Goal: Task Accomplishment & Management: Manage account settings

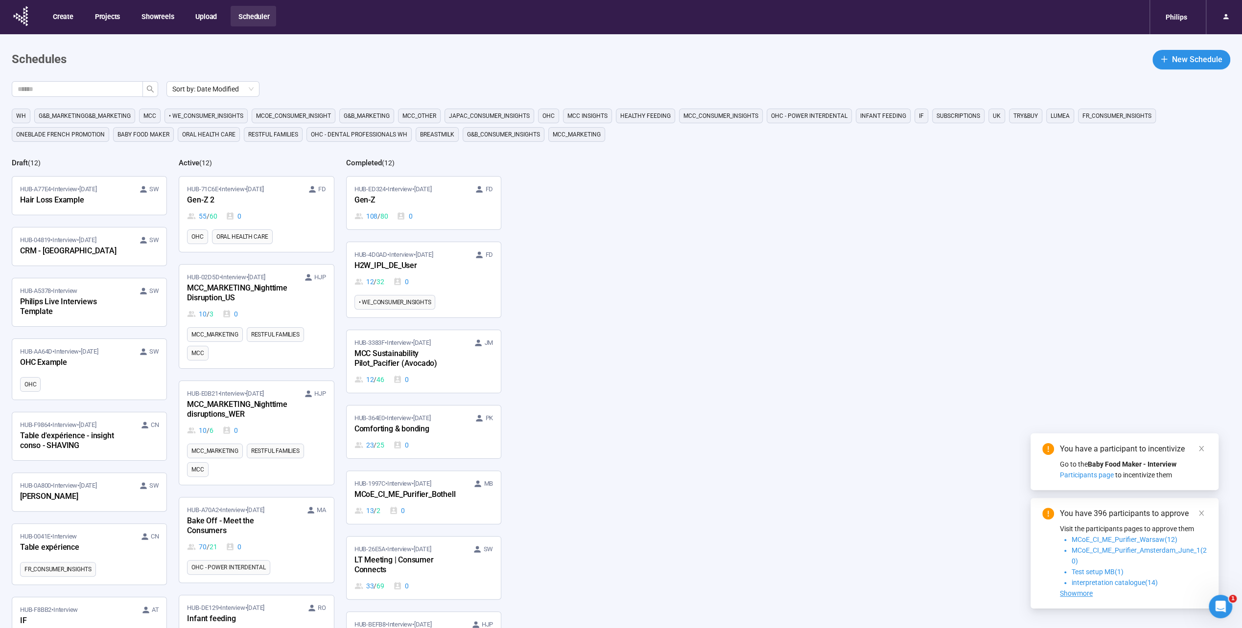
click at [135, 133] on span "Baby food maker" at bounding box center [143, 135] width 52 height 10
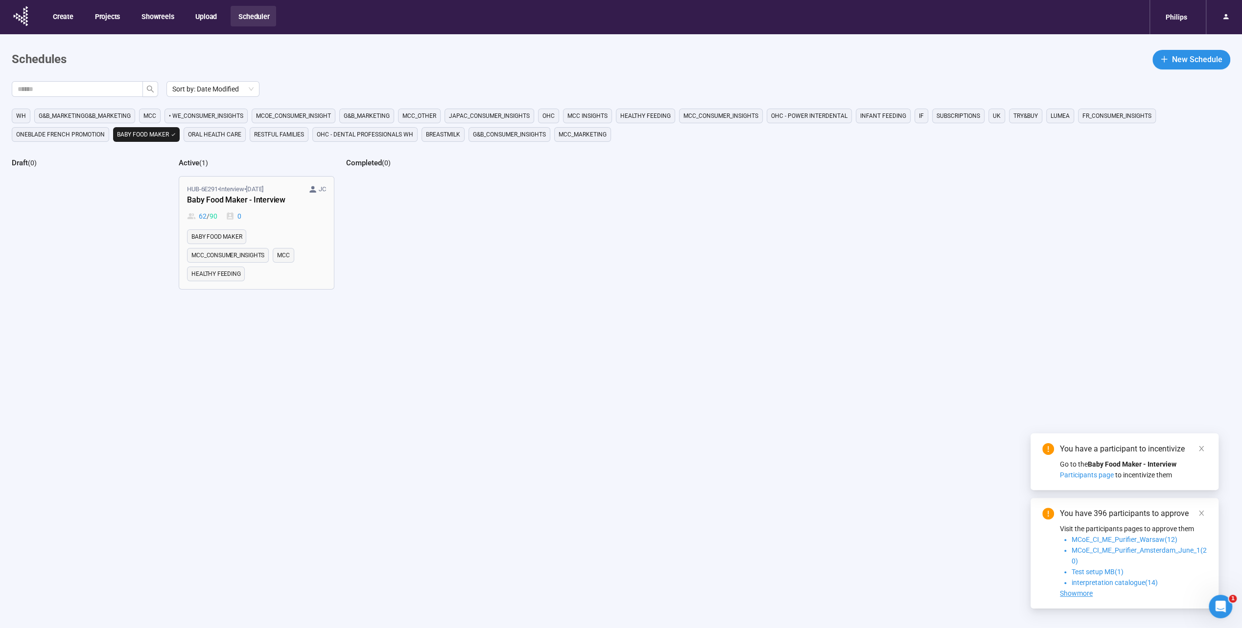
click at [225, 193] on span "HUB-6E291 • Interview • [DATE]" at bounding box center [225, 190] width 76 height 10
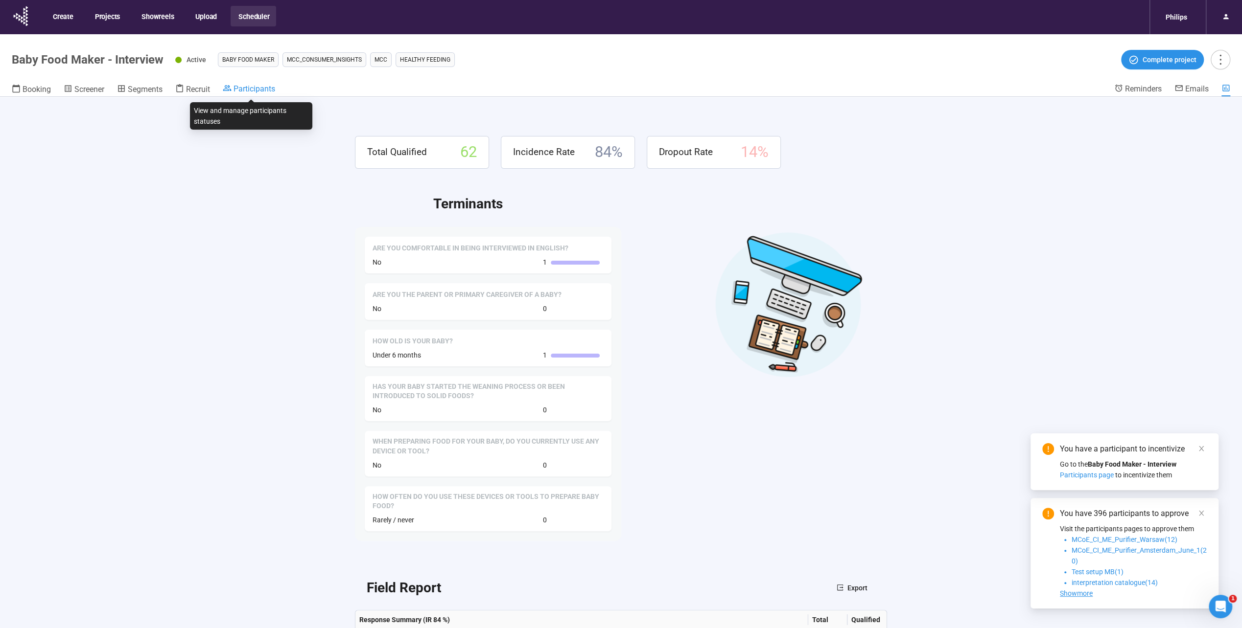
click at [266, 92] on span "Participants" at bounding box center [254, 88] width 42 height 9
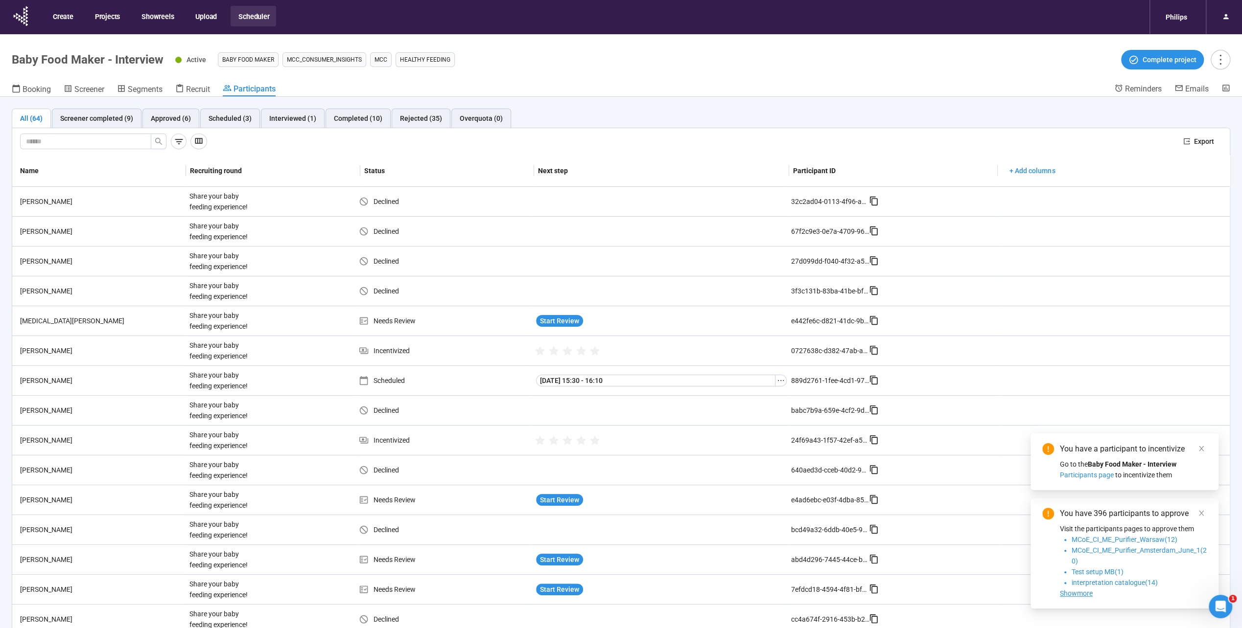
click at [211, 97] on div "All (64) Screener completed (9) Approved (6) Scheduled (3) Interviewed (1) Comp…" at bounding box center [621, 380] width 1242 height 566
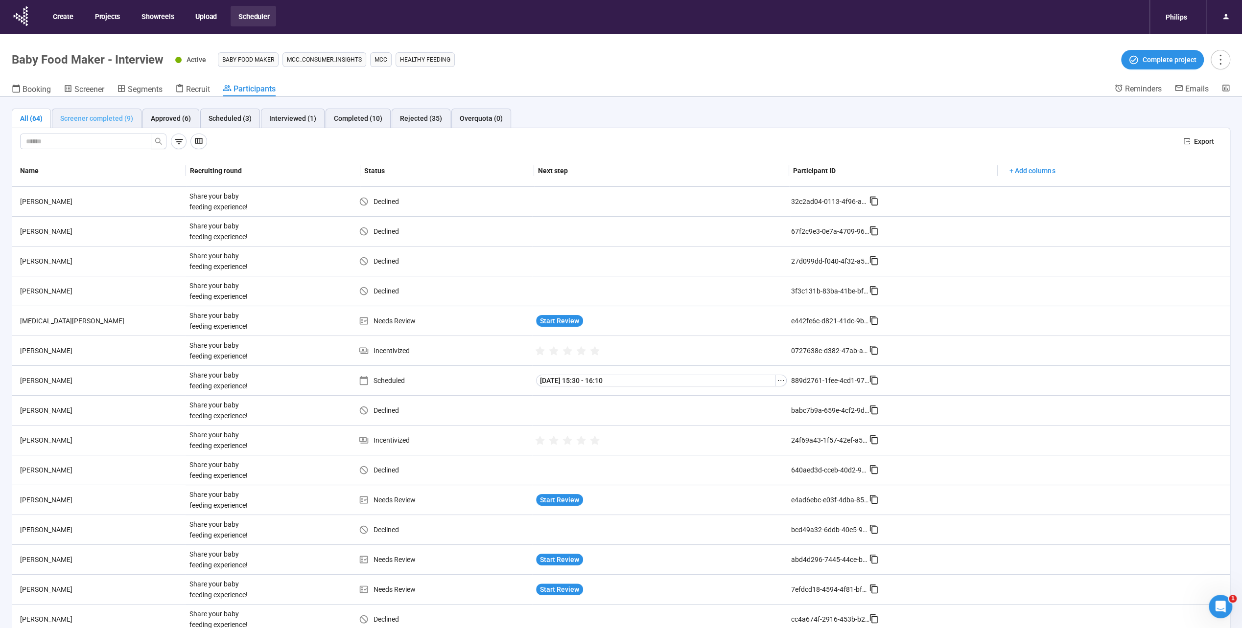
click at [99, 113] on div "Screener completed (9)" at bounding box center [97, 119] width 90 height 20
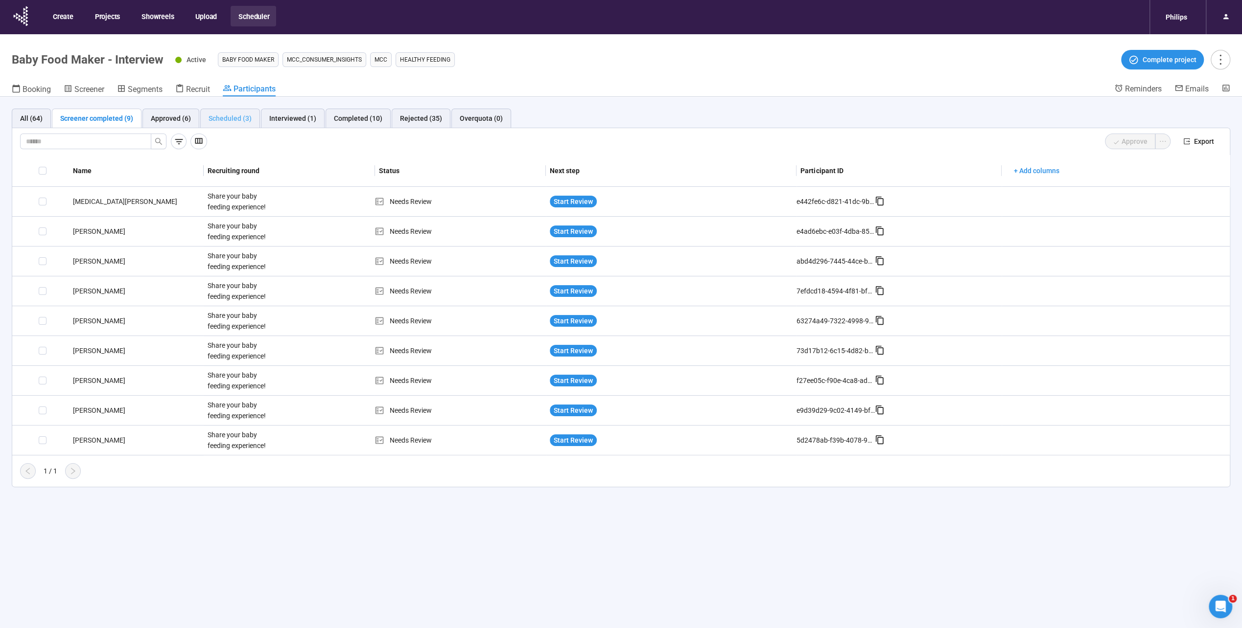
click at [256, 119] on div "Scheduled (3)" at bounding box center [230, 119] width 60 height 20
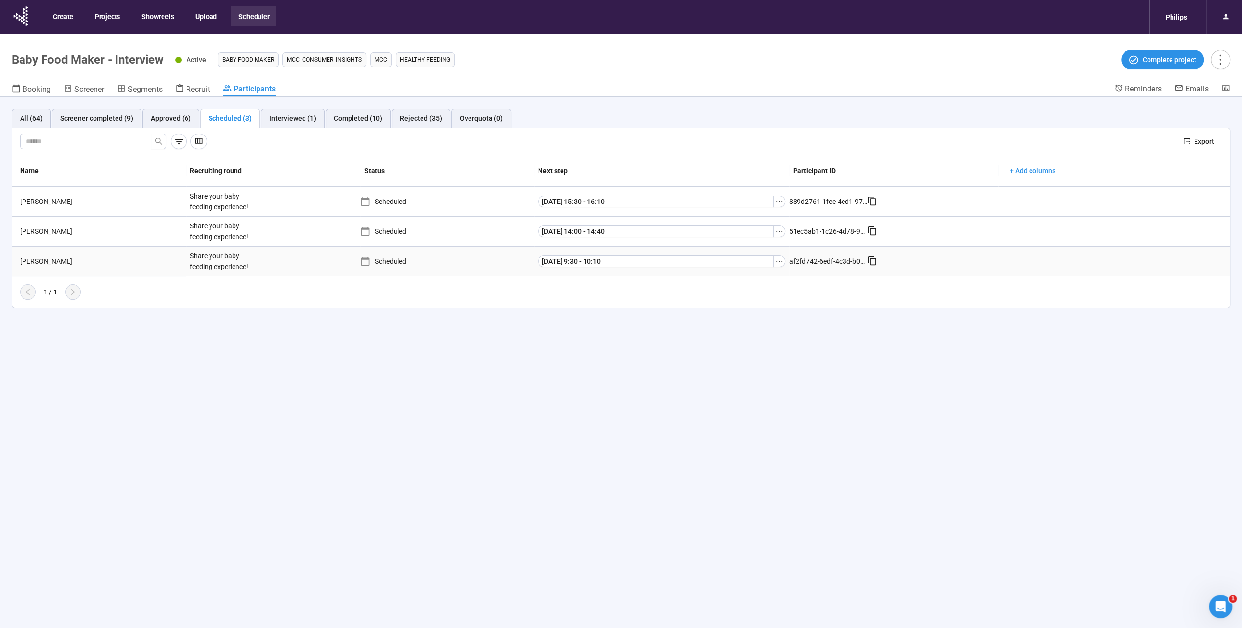
click at [31, 263] on div "[PERSON_NAME]" at bounding box center [101, 261] width 170 height 11
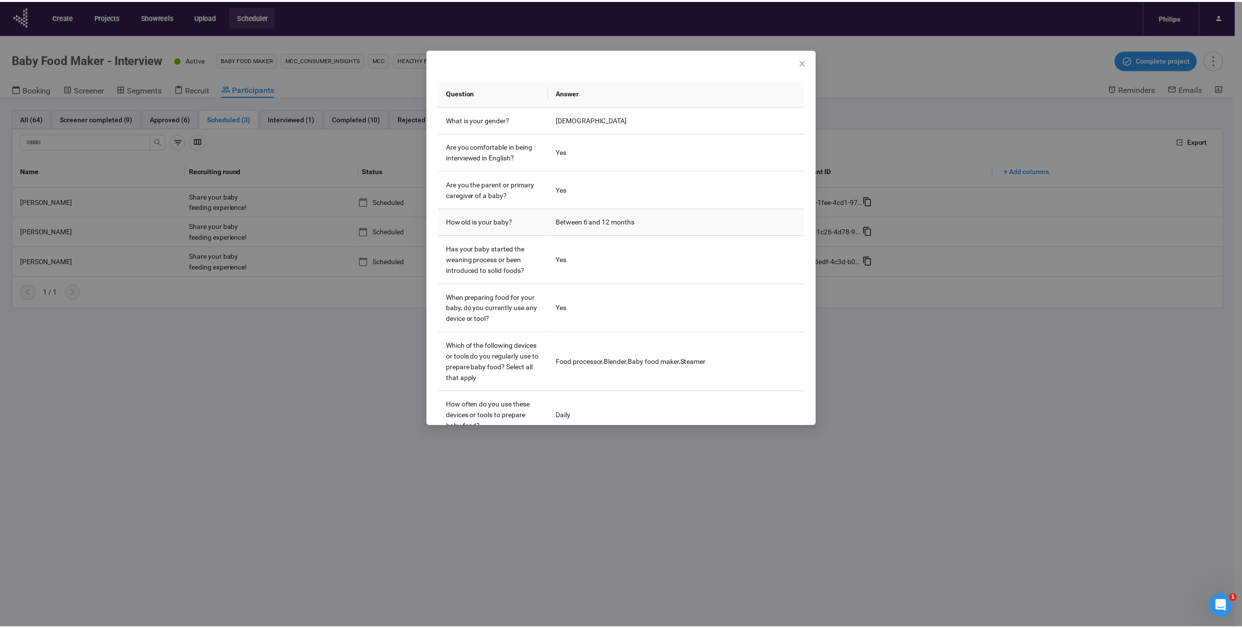
scroll to position [129, 0]
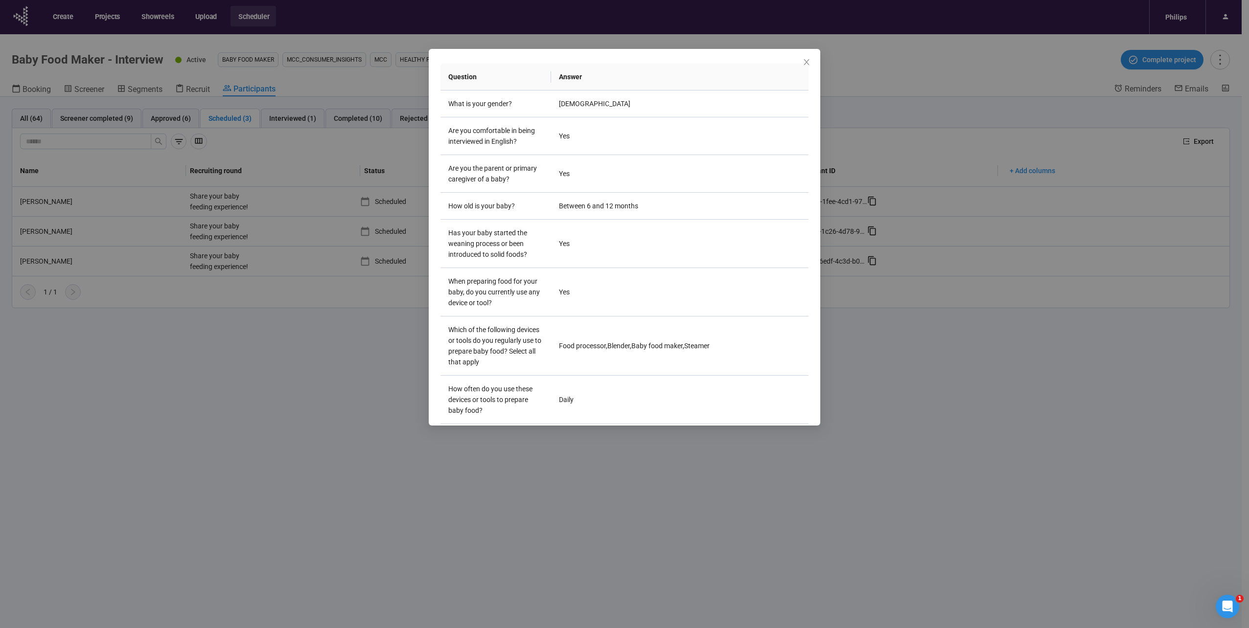
click at [235, 333] on div "[PERSON_NAME] Project notes Edit Add notes, i.e. how the last interview went, i…" at bounding box center [624, 314] width 1249 height 628
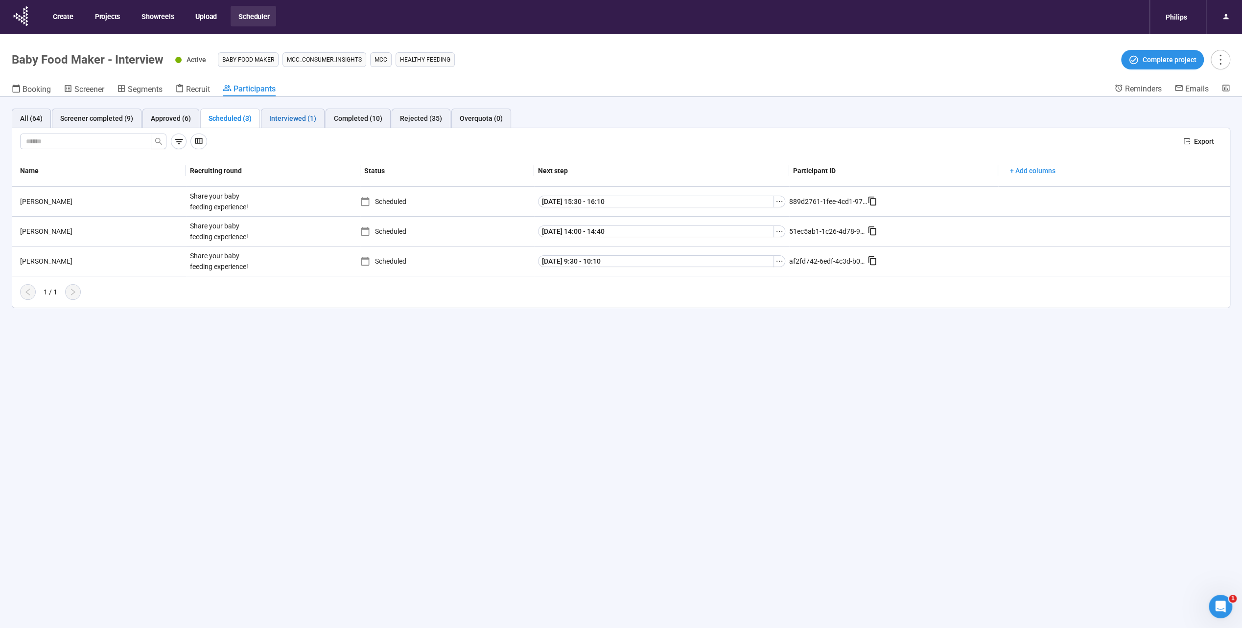
click at [277, 116] on div "Interviewed (1)" at bounding box center [292, 118] width 47 height 11
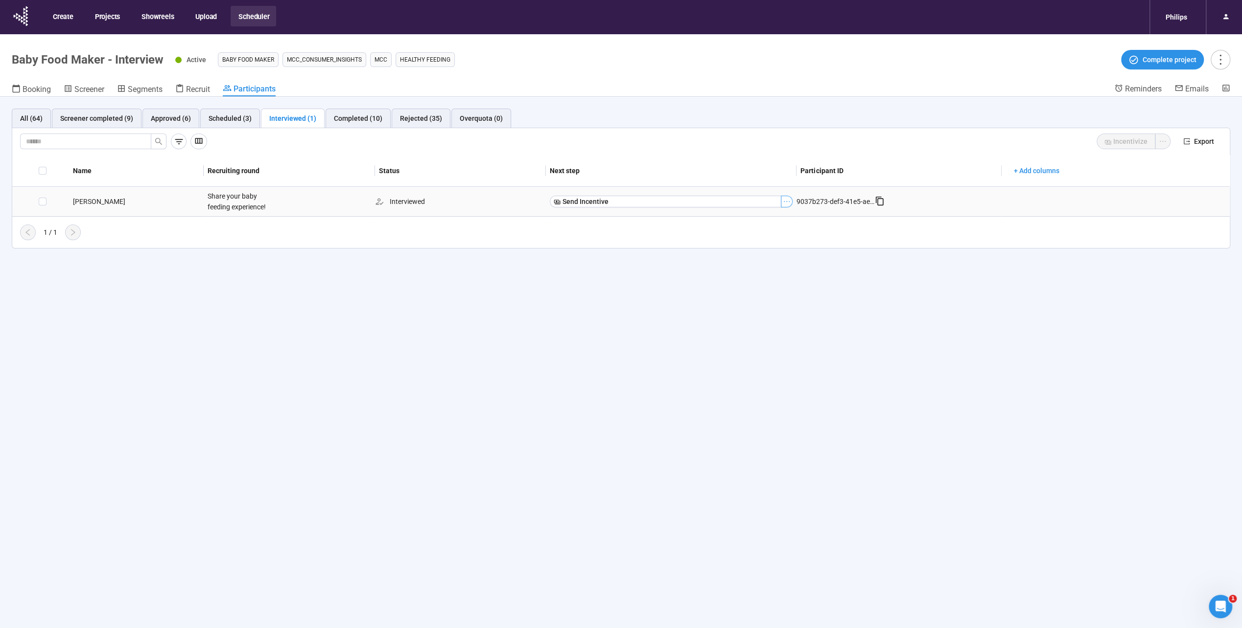
click at [789, 201] on icon "ellipsis" at bounding box center [787, 201] width 6 height 1
click at [775, 219] on span "Mark as No show" at bounding box center [753, 218] width 62 height 11
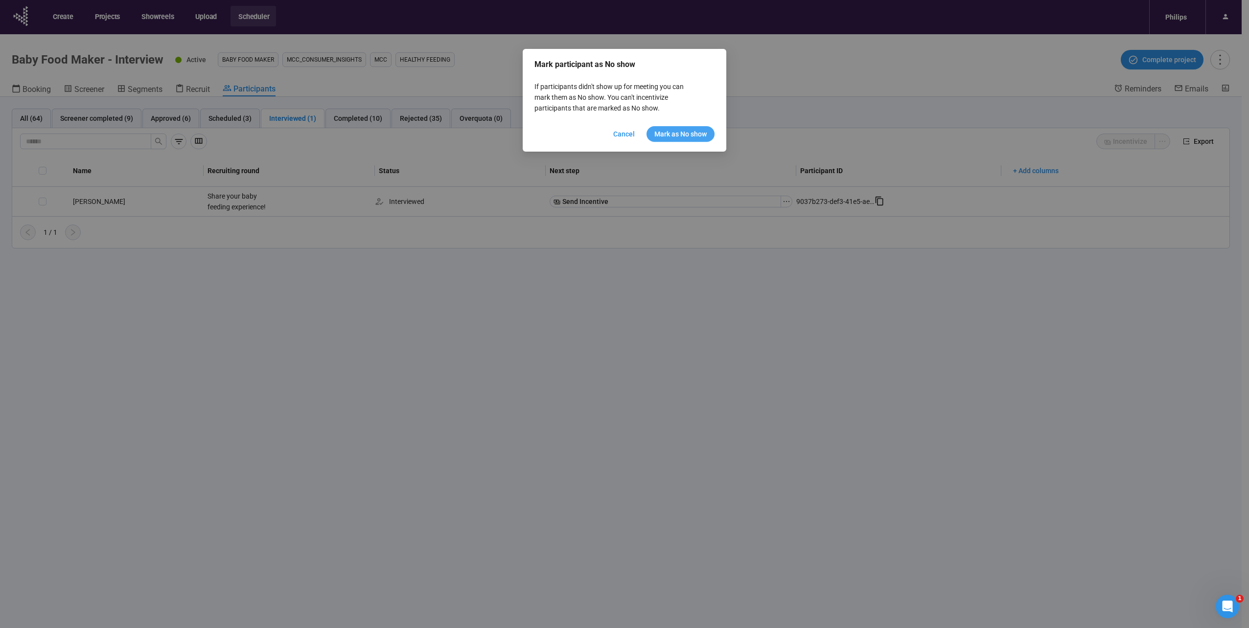
click at [673, 131] on span "Mark as No show" at bounding box center [680, 134] width 52 height 11
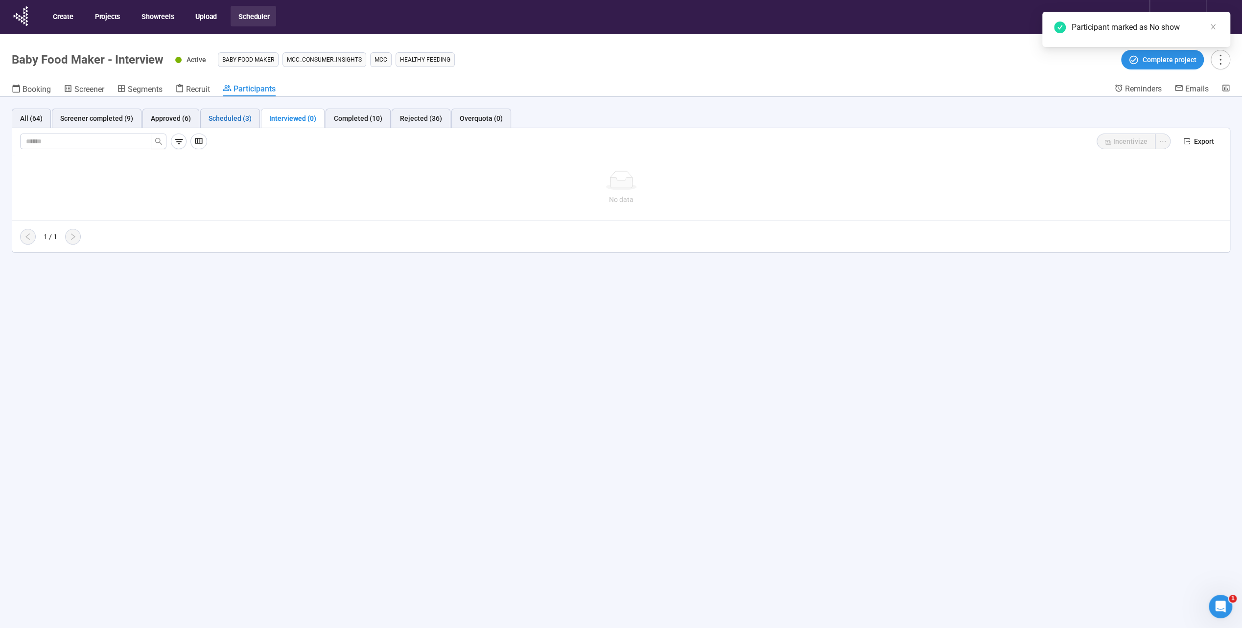
click at [231, 119] on div "Scheduled (3)" at bounding box center [230, 118] width 43 height 11
